Goal: Check status: Check status

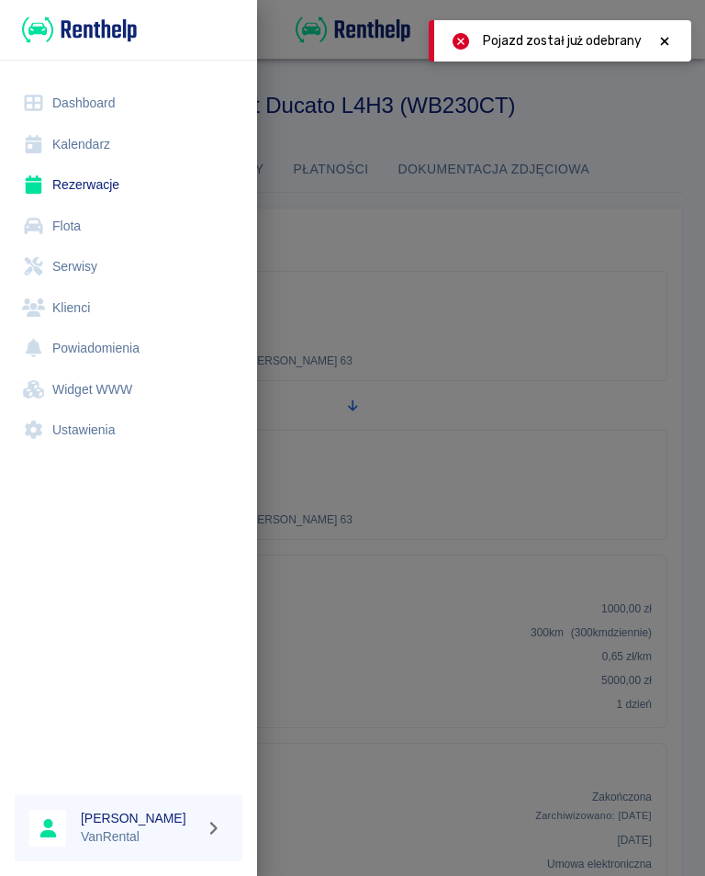
click at [82, 139] on link "Kalendarz" at bounding box center [129, 144] width 228 height 41
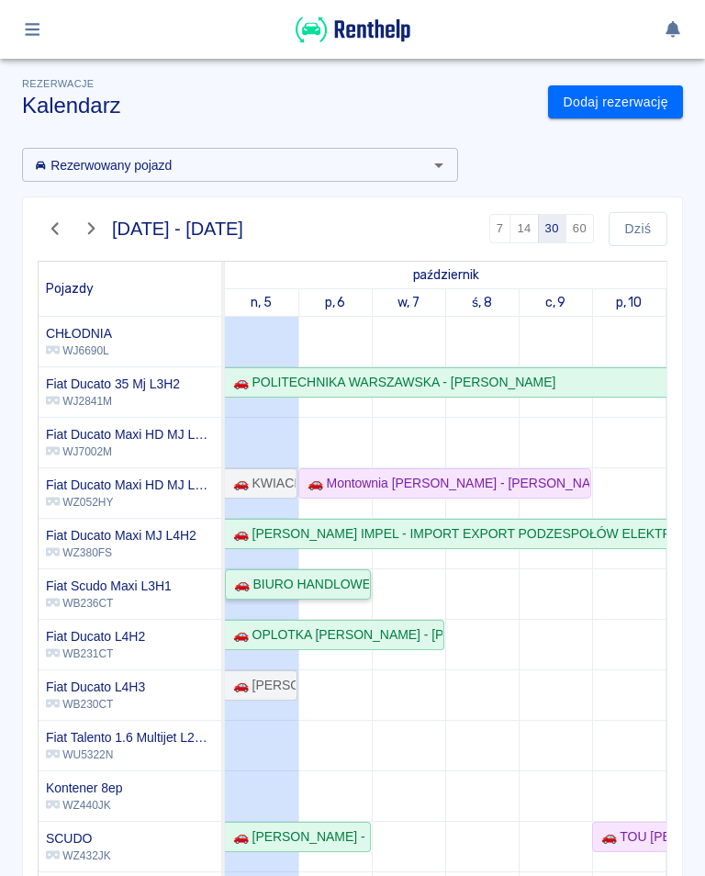
click at [347, 589] on div "🚗 BIURO HANDLOWE WCZASÓW KRAJOWYCH I ZAGRANICZNYCH PORT-SPIN S.C. [PERSON_NAME]…" at bounding box center [298, 584] width 142 height 19
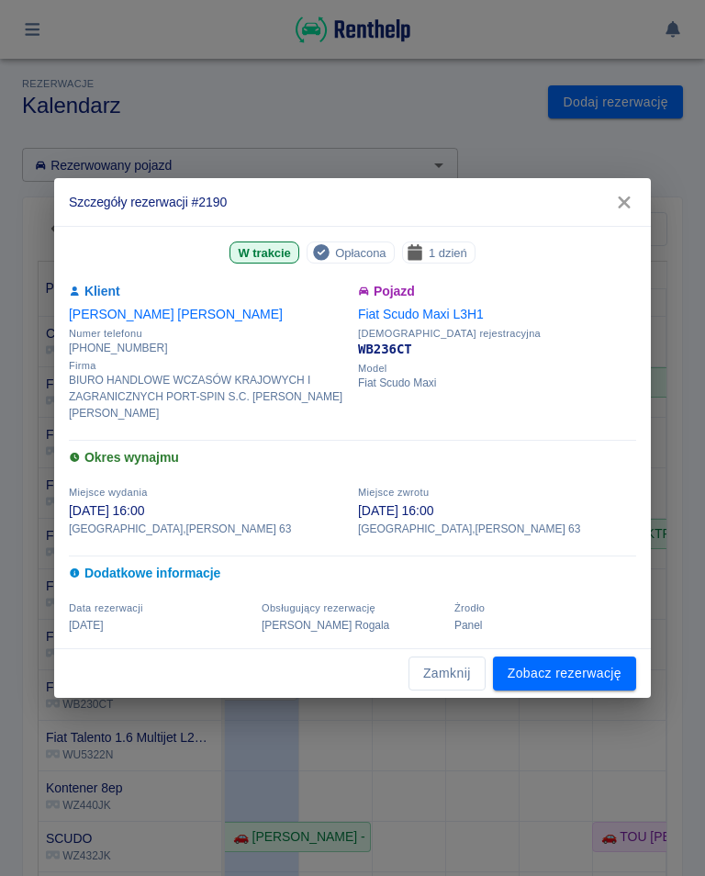
click at [633, 203] on icon "button" at bounding box center [624, 202] width 24 height 19
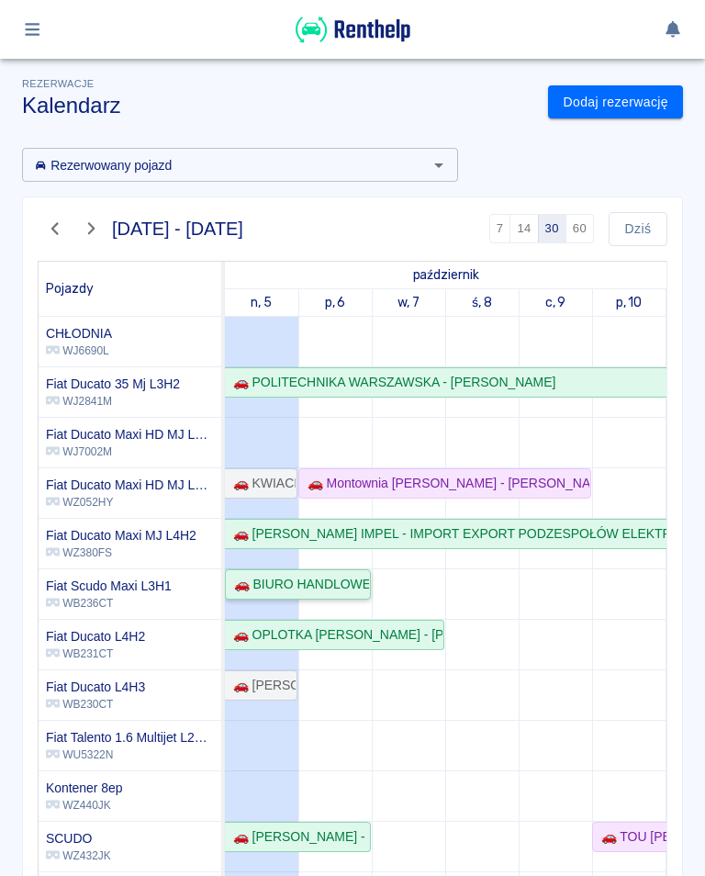
click at [355, 584] on div "🚗 BIURO HANDLOWE WCZASÓW KRAJOWYCH I ZAGRANICZNYCH PORT-SPIN S.C. [PERSON_NAME]…" at bounding box center [298, 584] width 142 height 19
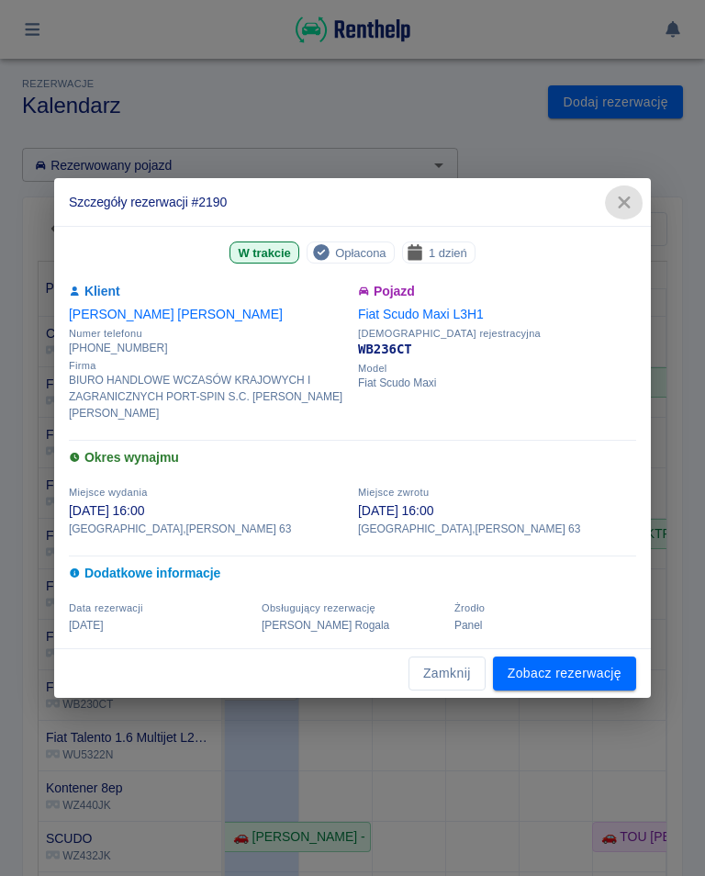
click at [635, 206] on icon "button" at bounding box center [624, 202] width 24 height 19
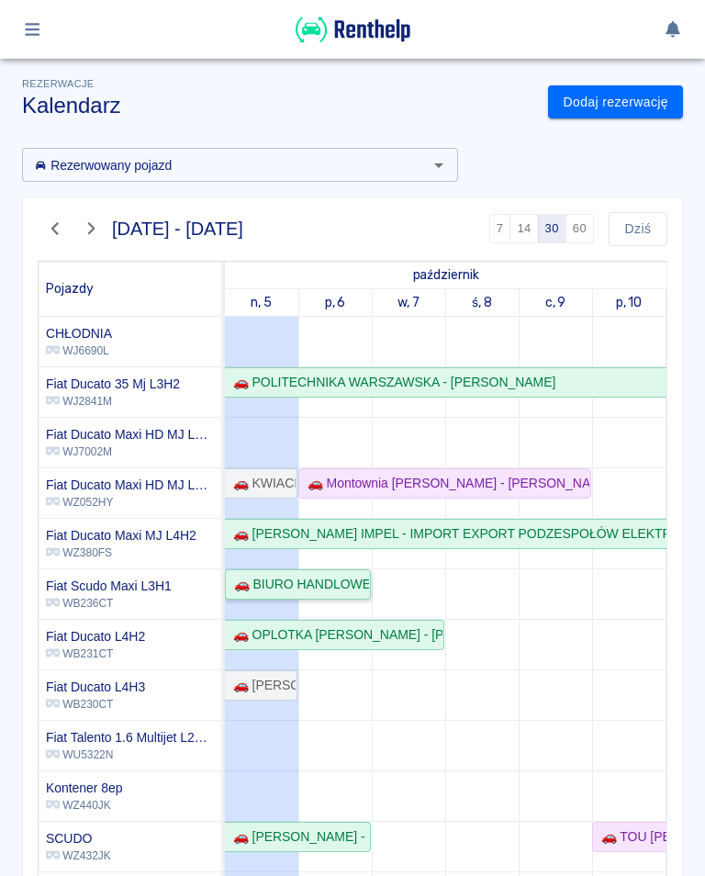
click at [345, 577] on div "🚗 BIURO HANDLOWE WCZASÓW KRAJOWYCH I ZAGRANICZNYCH PORT-SPIN S.C. [PERSON_NAME]…" at bounding box center [298, 584] width 142 height 19
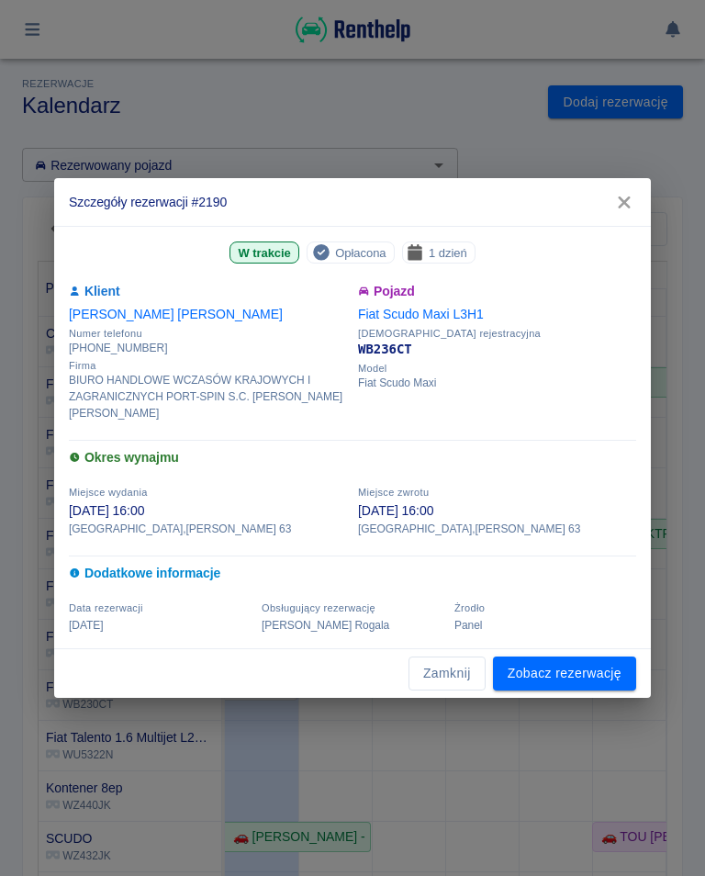
click at [635, 195] on icon "button" at bounding box center [624, 202] width 24 height 19
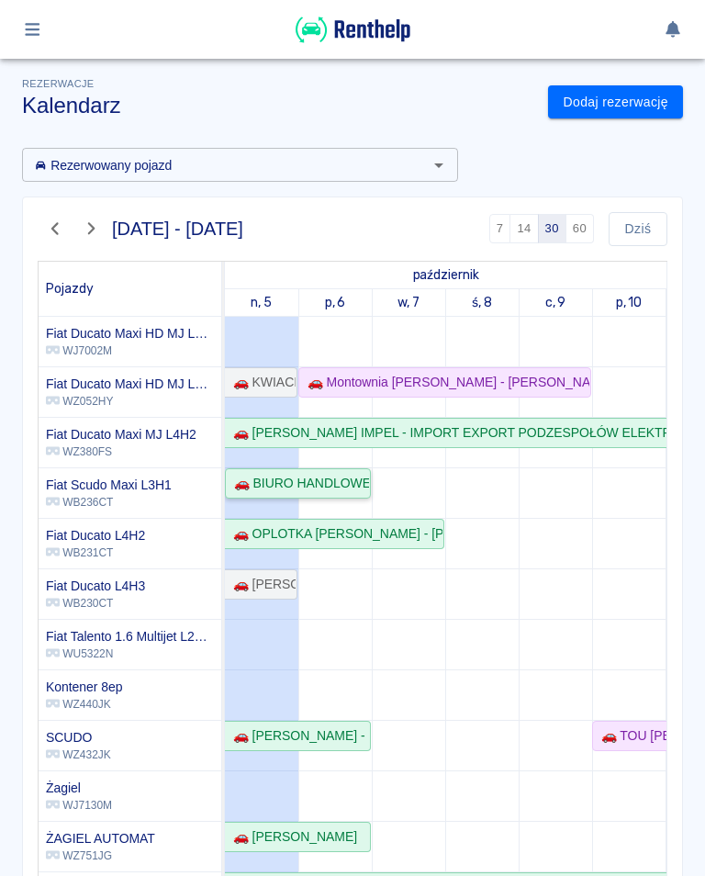
scroll to position [150, 0]
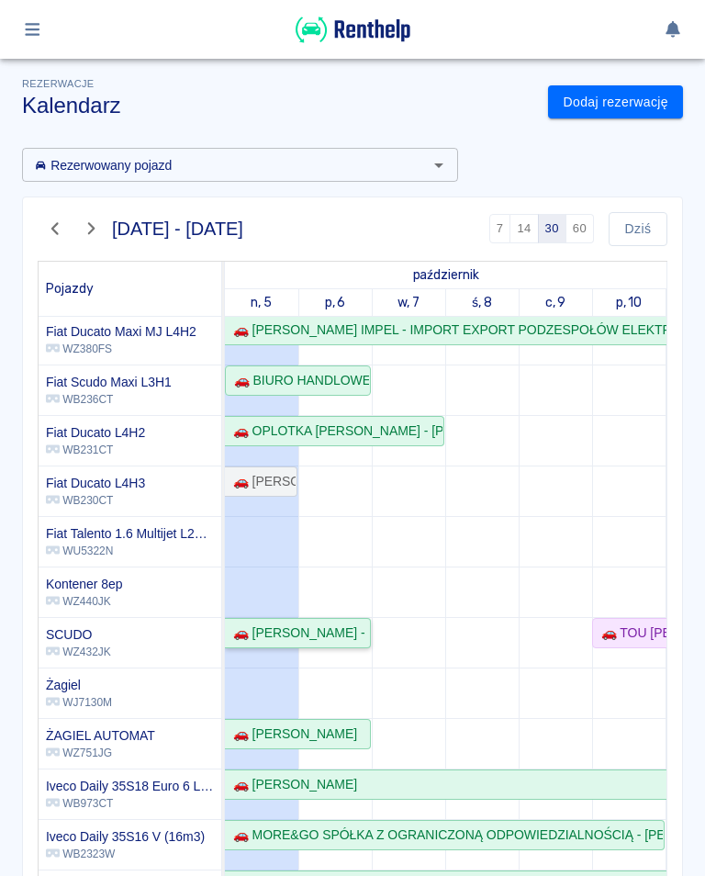
click at [345, 630] on div "🚗 [PERSON_NAME] - [PERSON_NAME]" at bounding box center [297, 632] width 143 height 19
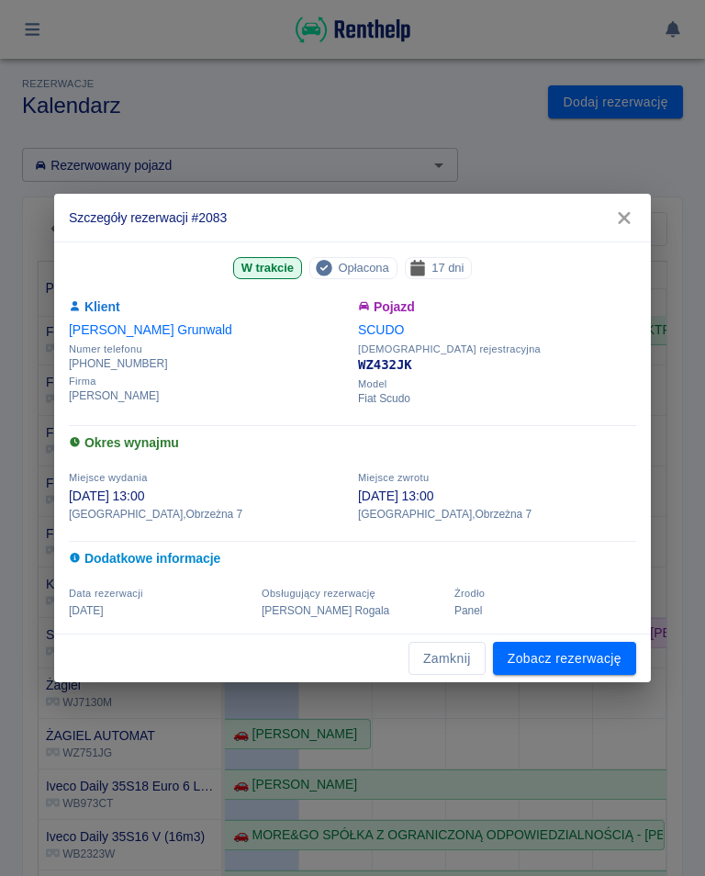
click at [678, 375] on div "Szczegóły rezerwacji #2083 W trakcie Opłacona 17 dni Klient [PERSON_NAME] Numer…" at bounding box center [352, 438] width 705 height 876
click at [635, 218] on icon "button" at bounding box center [624, 217] width 24 height 19
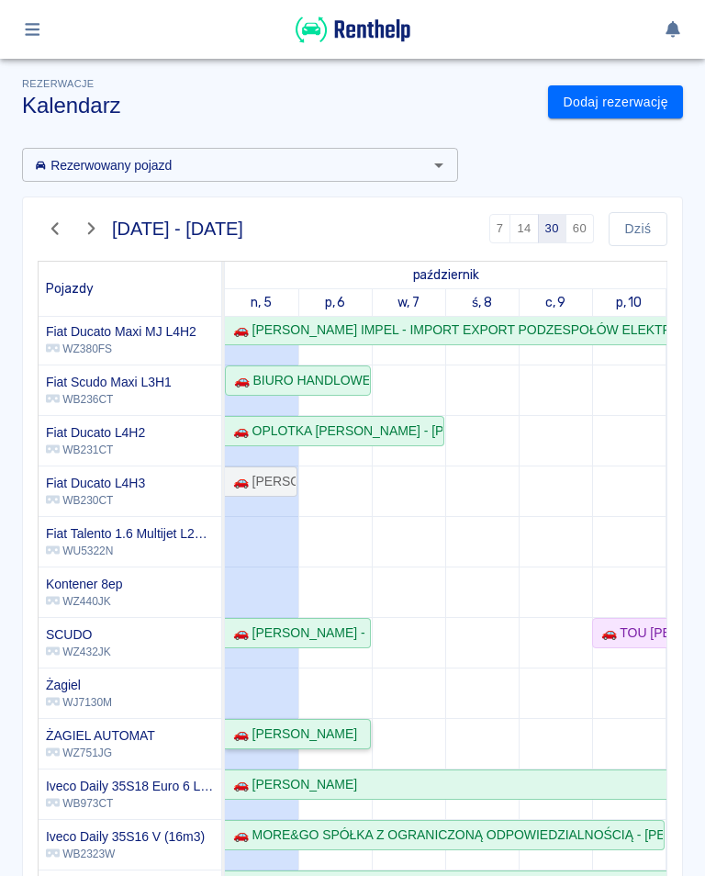
click at [319, 735] on div "🚗 [PERSON_NAME]" at bounding box center [291, 733] width 131 height 19
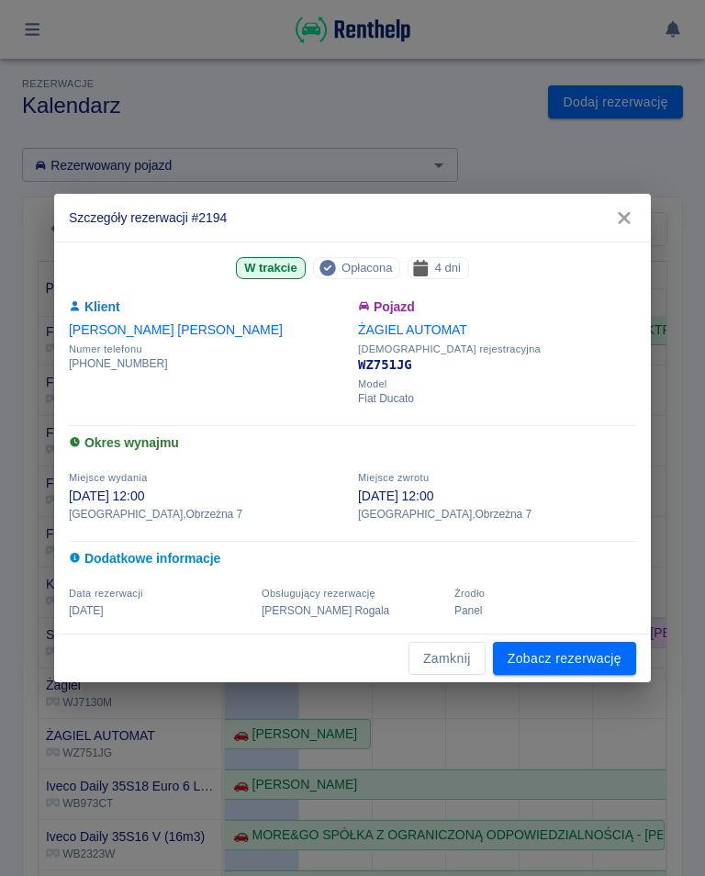
click at [619, 217] on icon "button" at bounding box center [624, 217] width 24 height 19
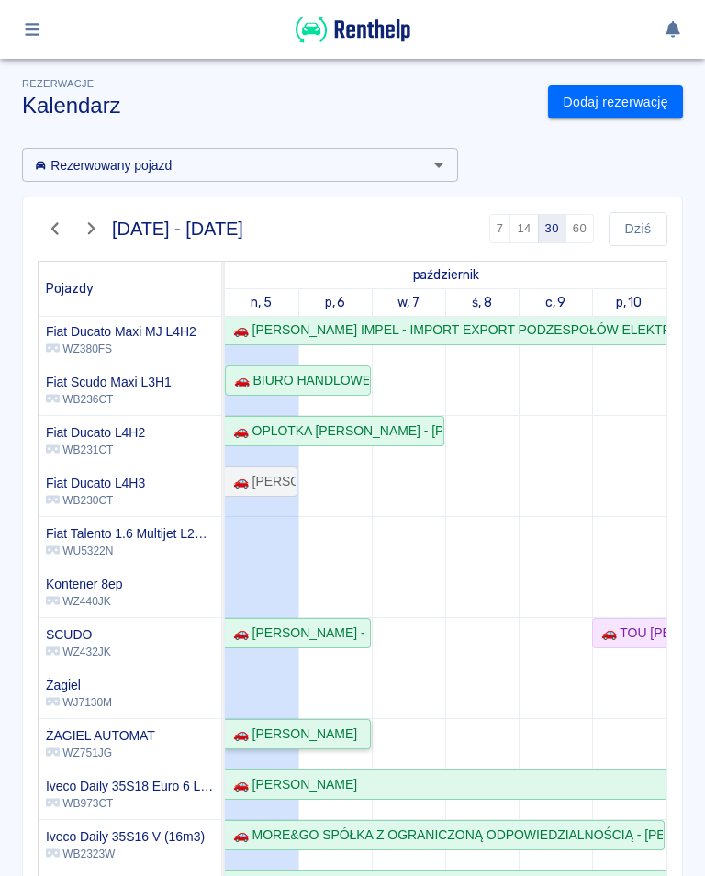
click at [323, 730] on div "🚗 [PERSON_NAME]" at bounding box center [291, 733] width 131 height 19
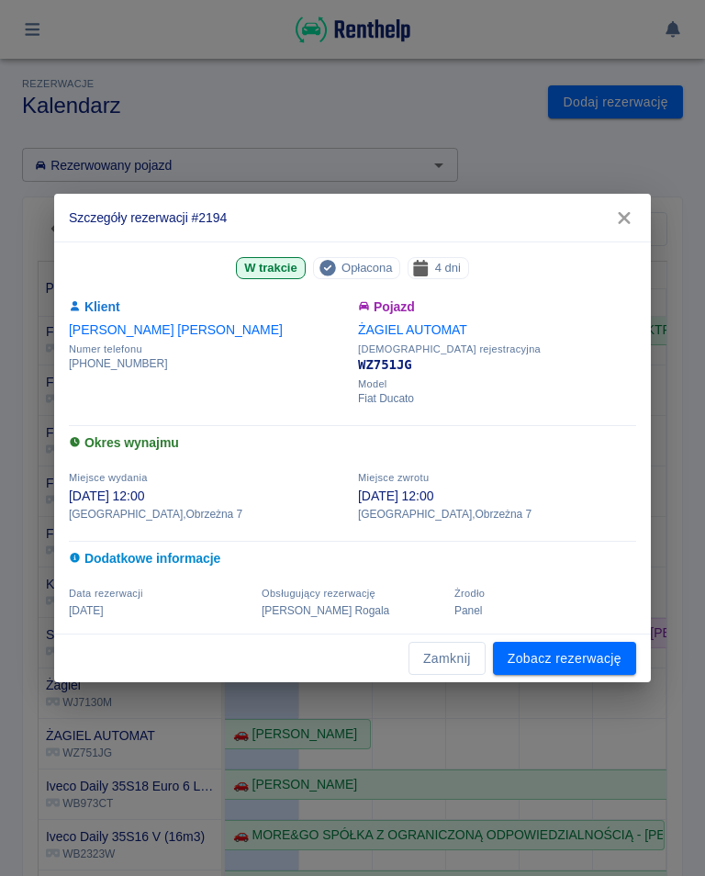
click at [643, 209] on h2 "Szczegóły rezerwacji #2194" at bounding box center [352, 218] width 597 height 48
click at [625, 228] on button "button" at bounding box center [624, 218] width 39 height 34
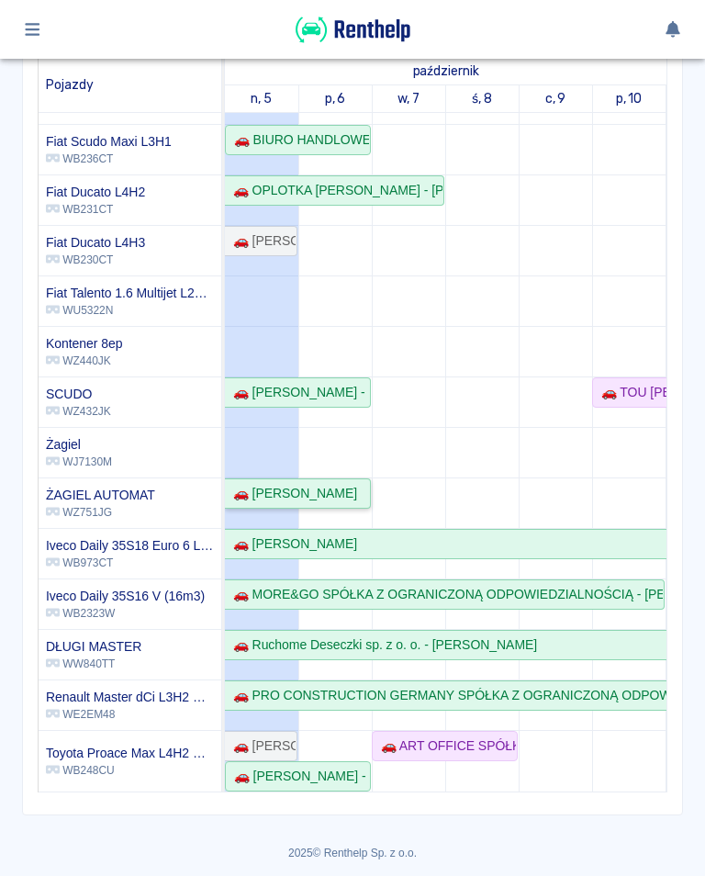
scroll to position [203, 0]
click at [339, 776] on div "🚗 [PERSON_NAME] - [PERSON_NAME]" at bounding box center [298, 776] width 142 height 19
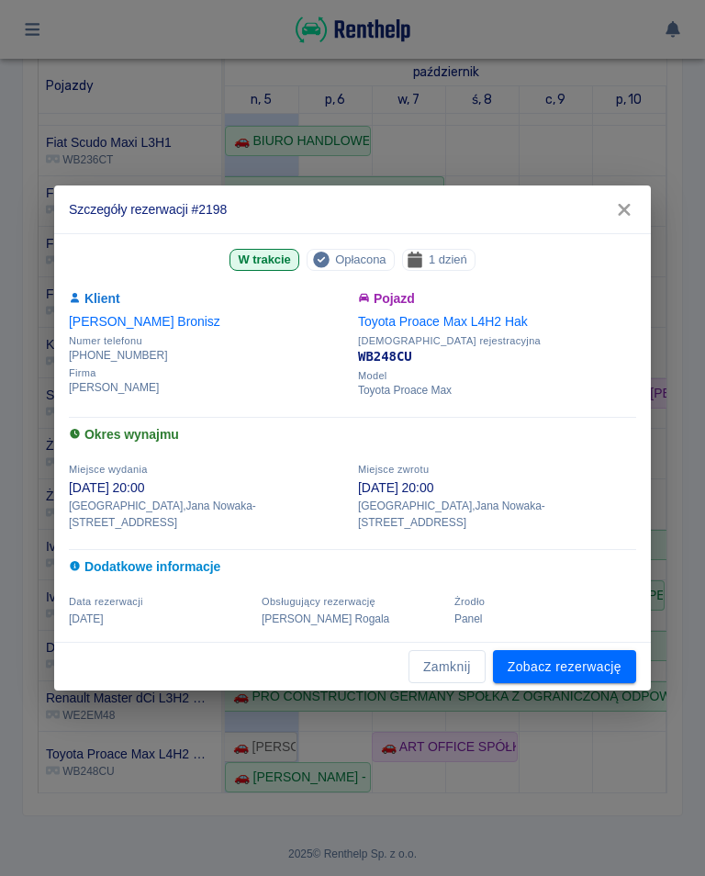
click at [628, 201] on button "button" at bounding box center [624, 210] width 39 height 34
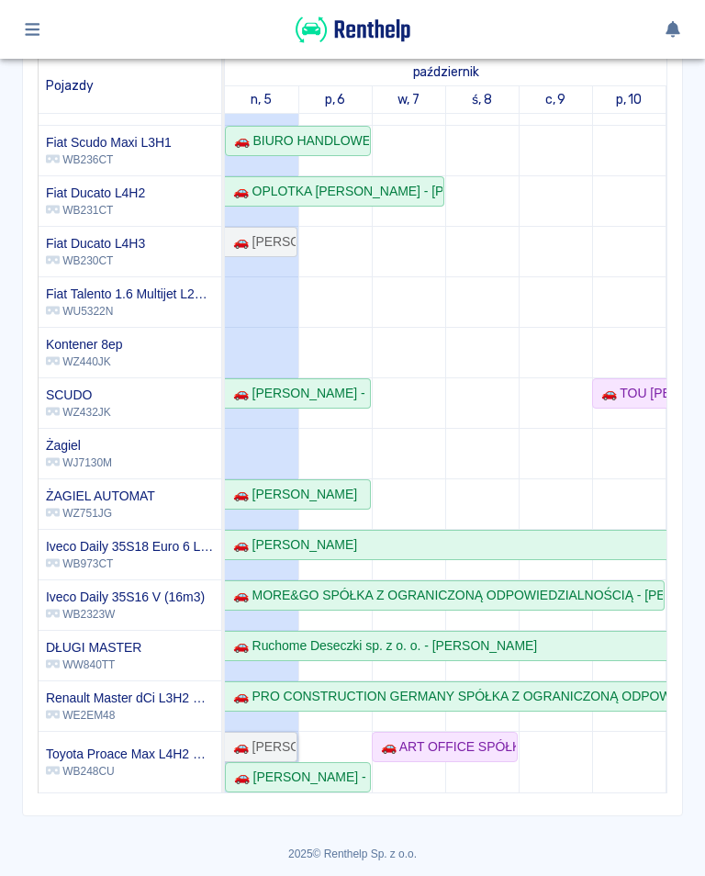
click at [265, 740] on div "🚗 [PERSON_NAME]" at bounding box center [261, 746] width 70 height 19
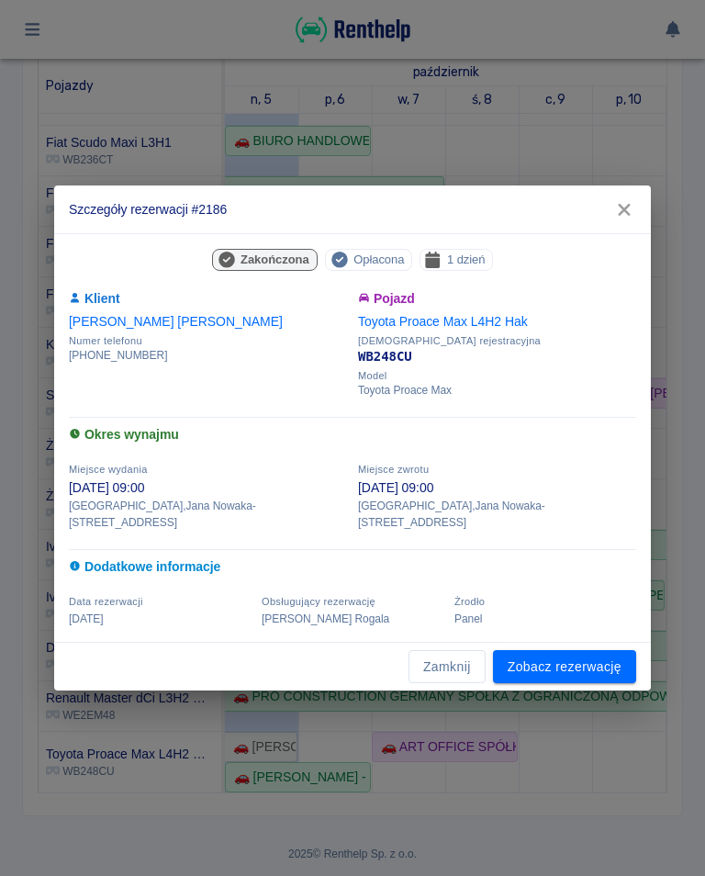
click at [637, 207] on button "button" at bounding box center [624, 210] width 39 height 34
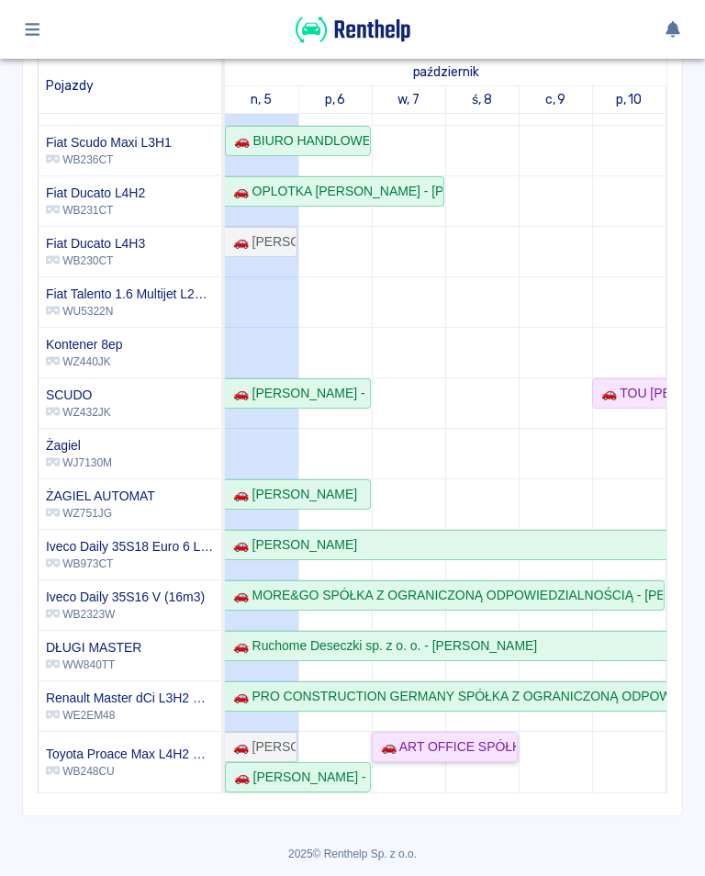
click at [452, 753] on div "🚗 ART OFFICE SPÓŁKA Z OGRANICZONĄ ODPOWIEDZIALNOŚCIĄ - [PERSON_NAME]" at bounding box center [445, 746] width 142 height 19
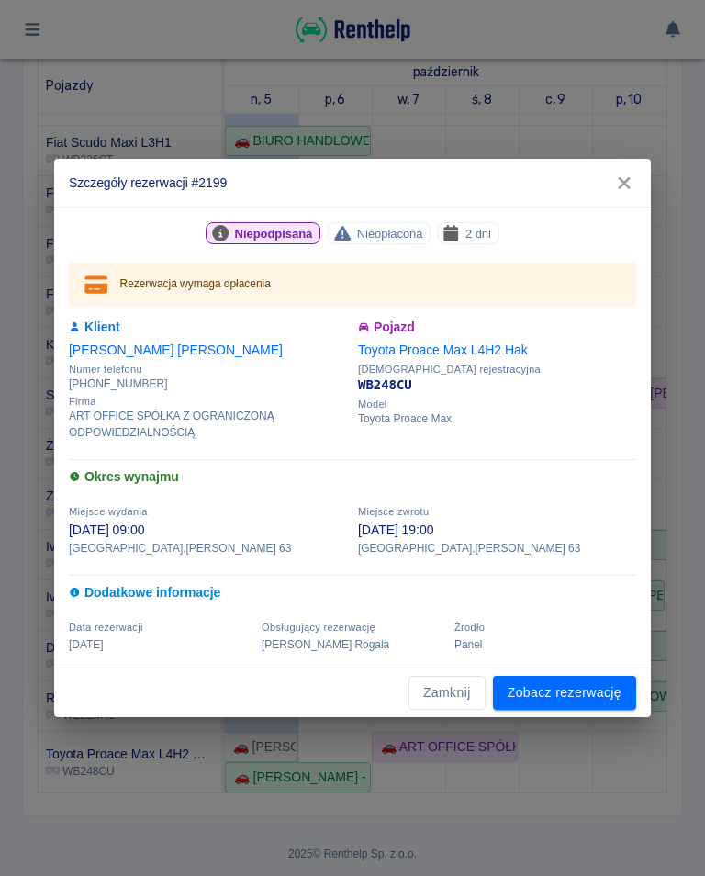
click at [629, 188] on icon "button" at bounding box center [624, 183] width 12 height 12
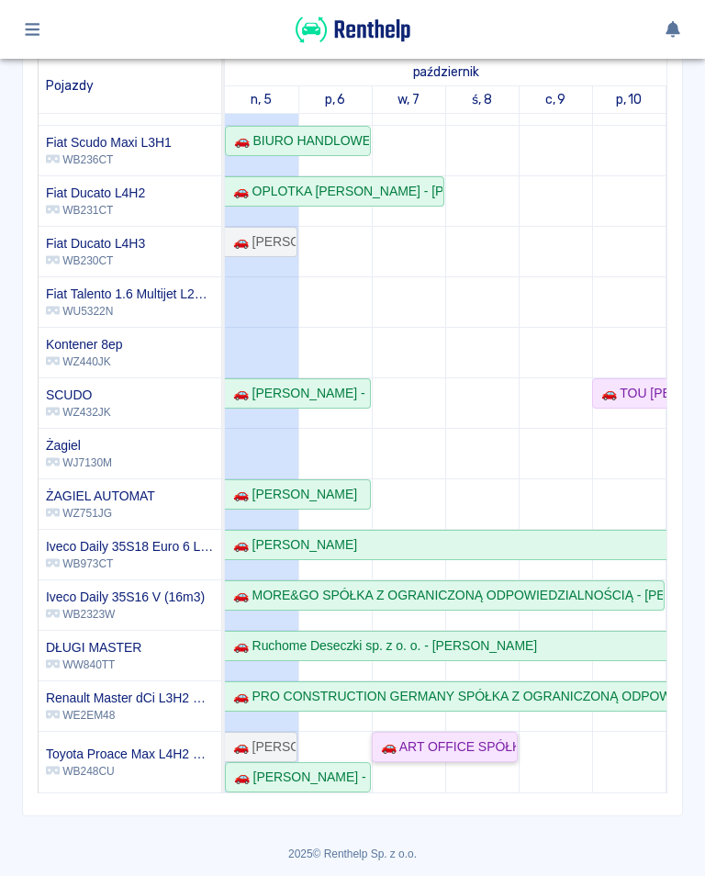
click at [454, 748] on div "🚗 ART OFFICE SPÓŁKA Z OGRANICZONĄ ODPOWIEDZIALNOŚCIĄ - [PERSON_NAME]" at bounding box center [445, 746] width 142 height 19
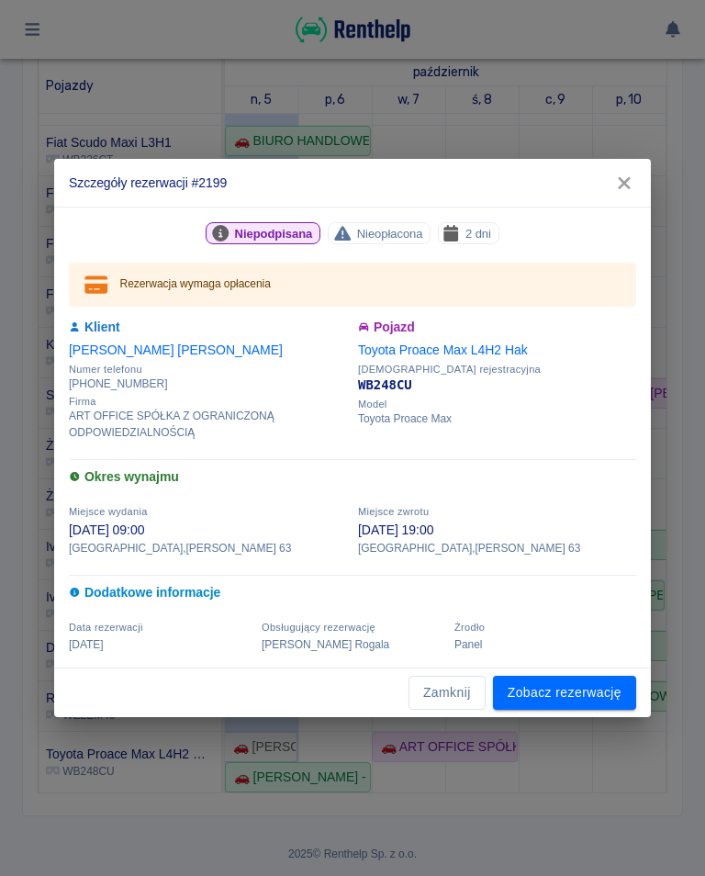
click at [532, 683] on link "Zobacz rezerwację" at bounding box center [564, 693] width 143 height 34
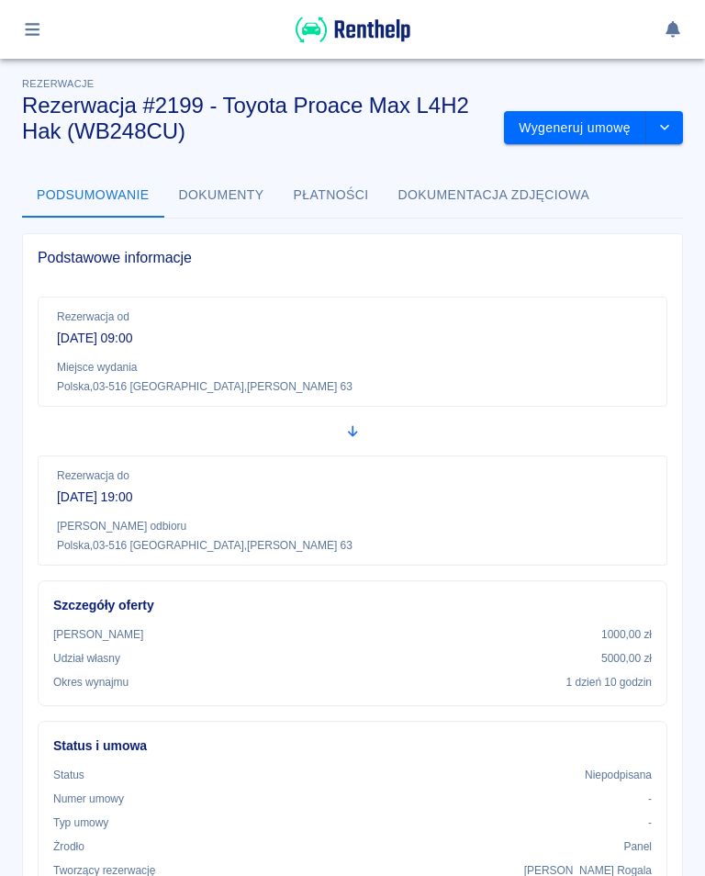
scroll to position [-1, 0]
click at [221, 201] on button "Dokumenty" at bounding box center [221, 196] width 115 height 44
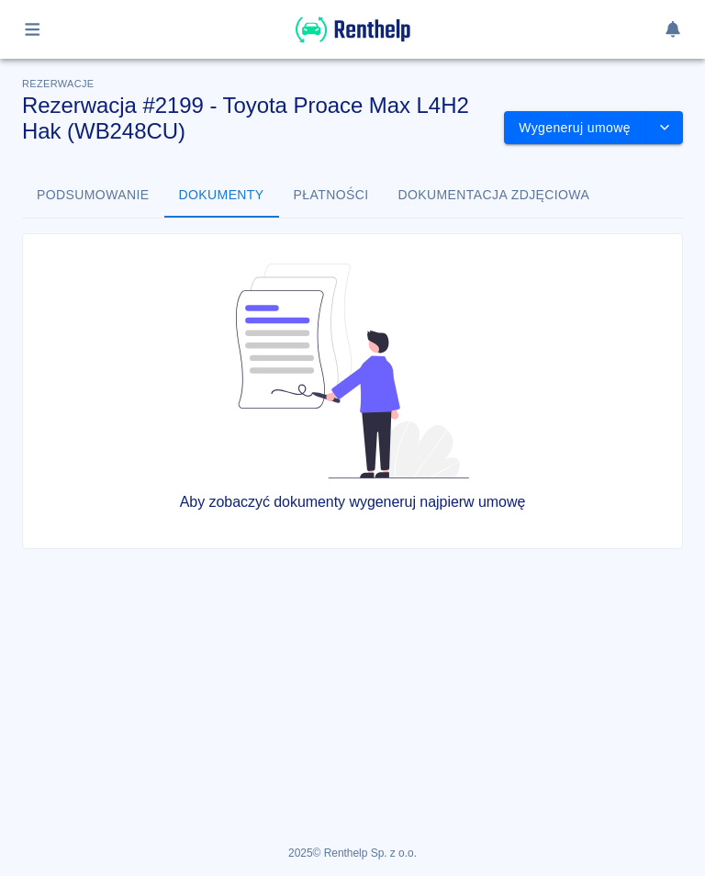
click at [339, 201] on button "Płatności" at bounding box center [331, 196] width 105 height 44
click at [105, 204] on button "Podsumowanie" at bounding box center [93, 196] width 142 height 44
